Goal: Information Seeking & Learning: Check status

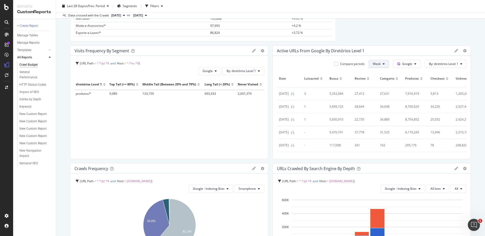
click at [380, 64] on span "Week" at bounding box center [377, 64] width 8 height 4
click at [346, 64] on div "Compare periods" at bounding box center [352, 64] width 24 height 4
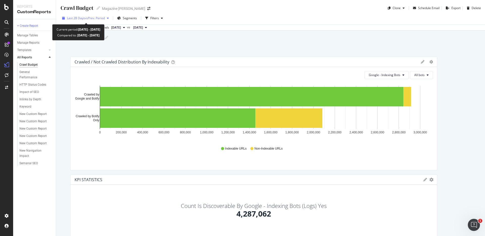
click at [108, 20] on div "Last 28 Days vs Prev. Period" at bounding box center [85, 18] width 51 height 8
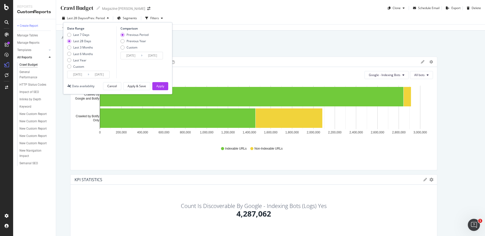
click at [213, 21] on div "Last 28 Days vs Prev. Period Segments Filters Date Range Last 7 Days Last 28 Da…" at bounding box center [270, 19] width 429 height 10
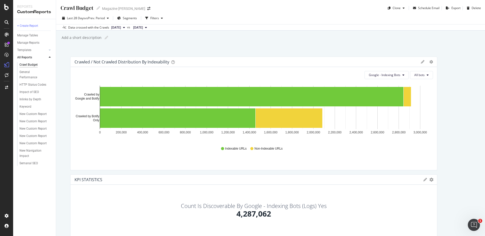
click at [121, 26] on span "[DATE]" at bounding box center [116, 27] width 10 height 5
click at [146, 60] on div "5.0M URLs" at bounding box center [147, 59] width 15 height 5
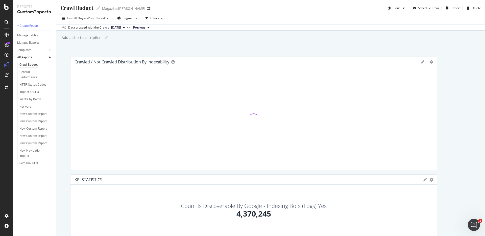
click at [149, 28] on icon at bounding box center [148, 27] width 2 height 3
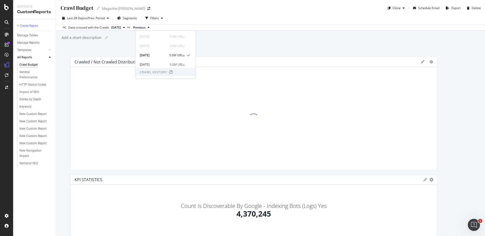
click at [227, 51] on div "Crawl Budget Crawl Budget Magazine [PERSON_NAME] Schedule Email Export Delete L…" at bounding box center [270, 118] width 429 height 236
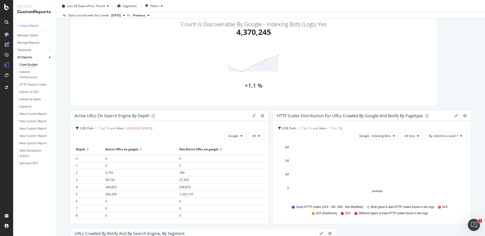
scroll to position [174, 0]
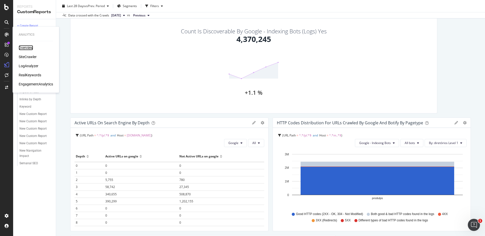
click at [26, 49] on div "Overview" at bounding box center [26, 47] width 14 height 5
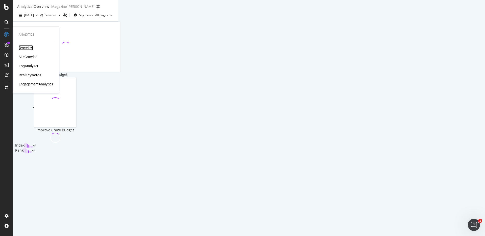
click at [31, 57] on div "SiteCrawler" at bounding box center [28, 56] width 18 height 5
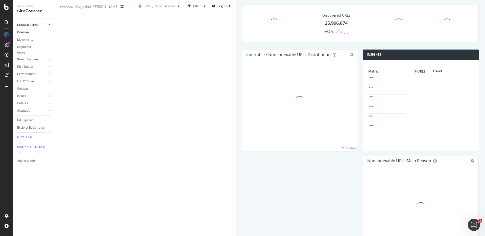
click at [143, 8] on span "[DATE]" at bounding box center [148, 6] width 10 height 4
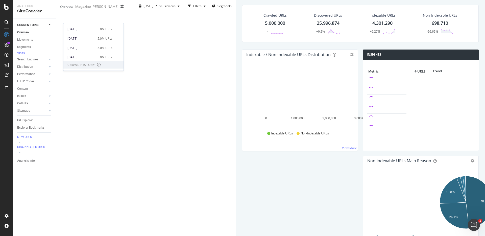
scroll to position [62, 0]
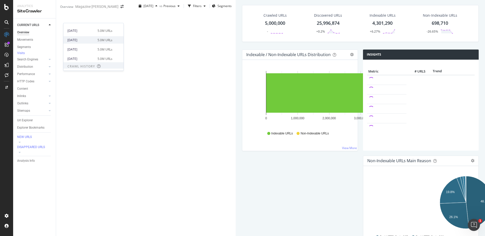
click at [97, 40] on div "5.0M URLs" at bounding box center [104, 40] width 15 height 5
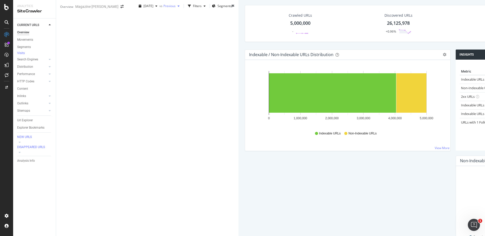
click at [163, 8] on span "Previous" at bounding box center [169, 6] width 12 height 4
click at [189, 12] on div "[DATE] vs Previous Filters Segments" at bounding box center [186, 7] width 106 height 10
click at [143, 8] on span "[DATE]" at bounding box center [148, 6] width 10 height 4
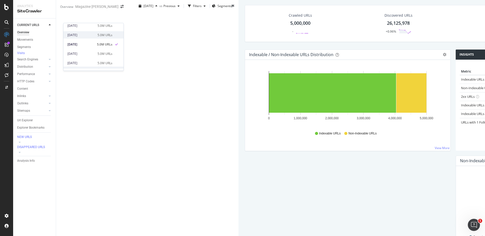
click at [93, 36] on div "[DATE] 5.0M URLs" at bounding box center [89, 35] width 45 height 5
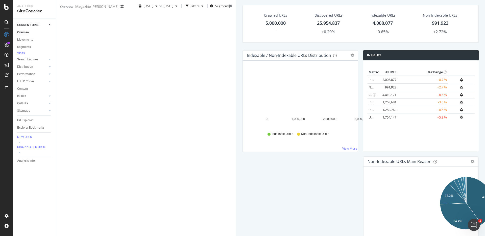
scroll to position [302, 0]
